Goal: Task Accomplishment & Management: Complete application form

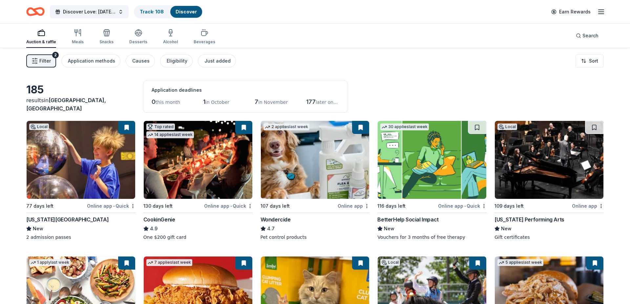
click at [31, 61] on button "Filter 2" at bounding box center [41, 60] width 30 height 13
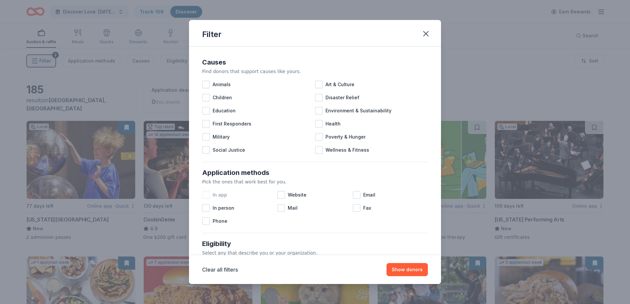
scroll to position [223, 0]
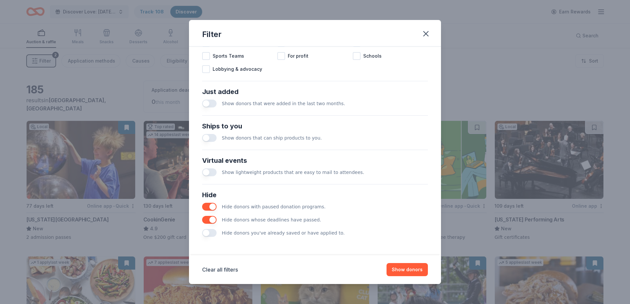
click at [210, 233] on button "button" at bounding box center [209, 233] width 14 height 8
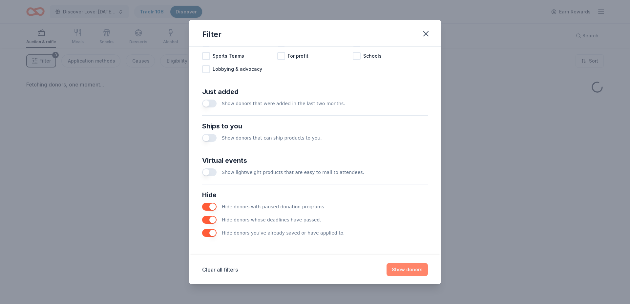
click at [411, 270] on button "Show donors" at bounding box center [406, 269] width 41 height 13
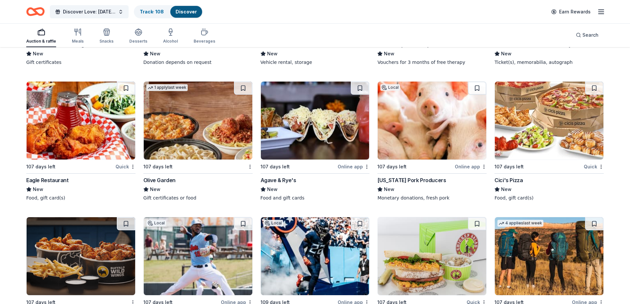
scroll to position [176, 0]
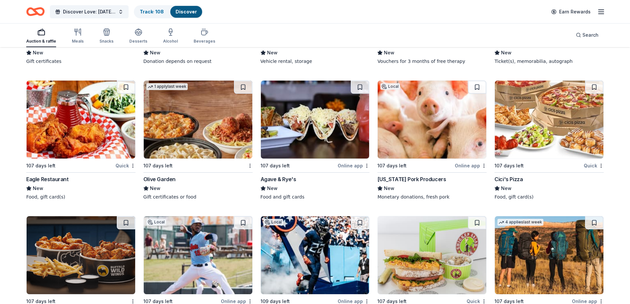
click at [312, 120] on img at bounding box center [315, 120] width 109 height 78
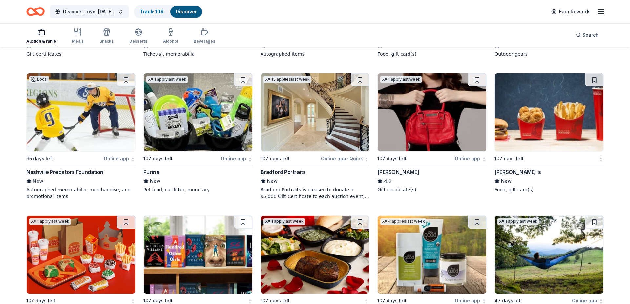
scroll to position [454, 0]
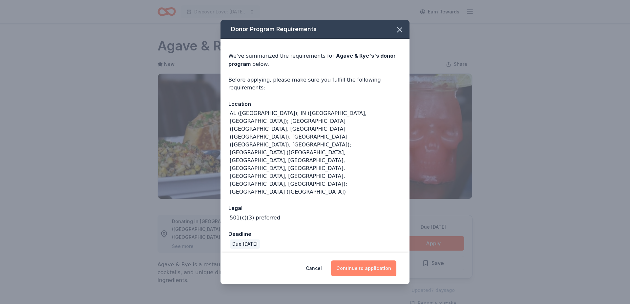
click at [385, 261] on button "Continue to application" at bounding box center [363, 269] width 65 height 16
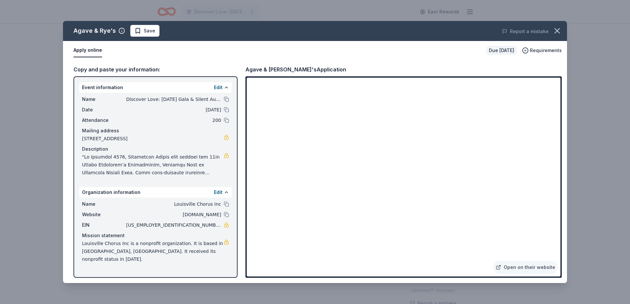
click at [52, 97] on div "Agave & Rye's Save Report a mistake Apply online Due [DATE] Requirements Copy a…" at bounding box center [315, 152] width 630 height 304
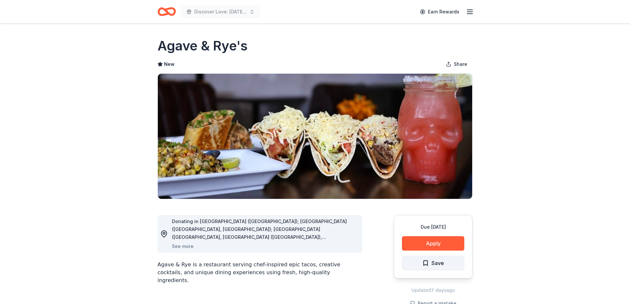
click at [422, 269] on button "Save" at bounding box center [433, 263] width 62 height 14
click at [425, 263] on html "Discover Love: [DATE] Gala & Silent Auction Earn Rewards Due [DATE] Share Agave…" at bounding box center [315, 152] width 630 height 304
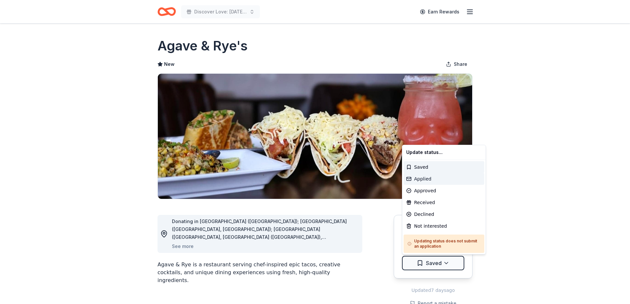
click at [429, 179] on div "Applied" at bounding box center [444, 179] width 81 height 12
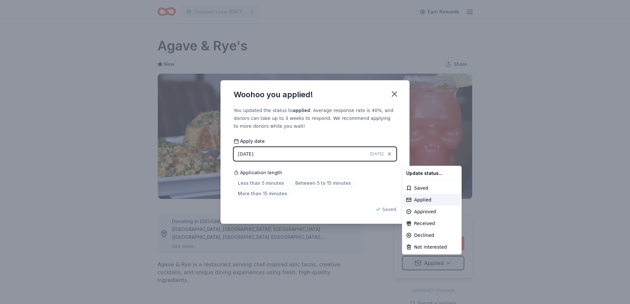
click at [398, 91] on html "Discover Love: [DATE] Gala & Silent Auction Earn Rewards Due [DATE] Share Agave…" at bounding box center [315, 152] width 630 height 304
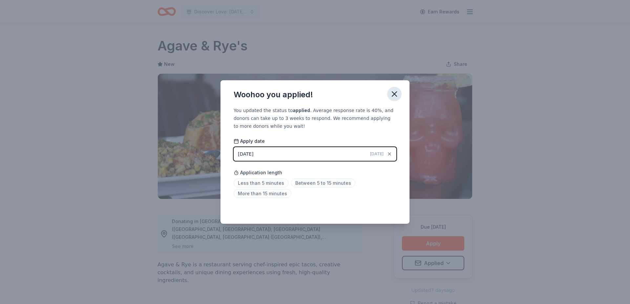
click at [397, 91] on icon "button" at bounding box center [394, 94] width 9 height 9
